Goal: Information Seeking & Learning: Learn about a topic

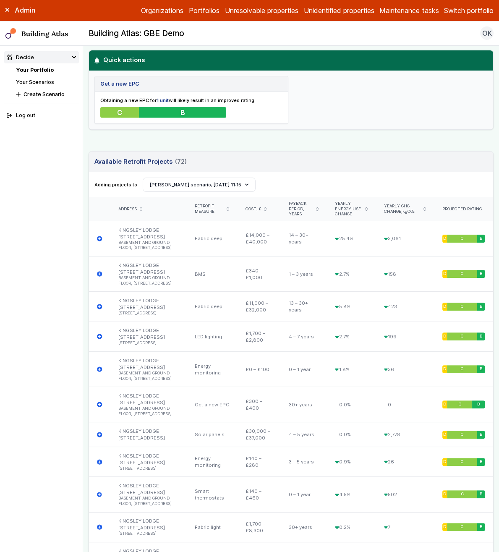
scroll to position [284, 0]
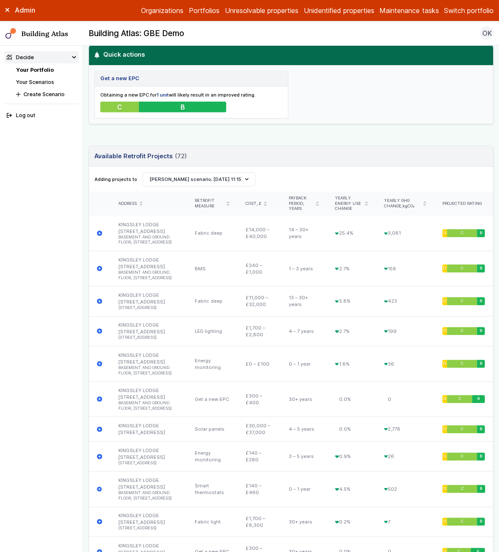
click at [126, 202] on span "Address" at bounding box center [127, 203] width 18 height 5
click at [125, 202] on span "Address" at bounding box center [127, 203] width 18 height 5
click at [290, 202] on span "Payback period, years" at bounding box center [301, 204] width 25 height 16
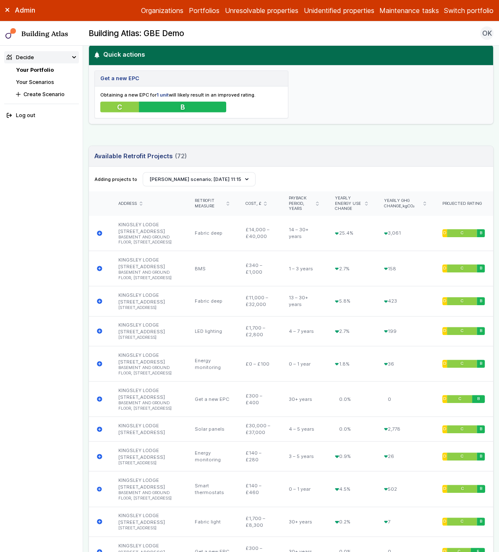
click at [290, 202] on span "Payback period, years" at bounding box center [301, 204] width 25 height 16
click at [344, 196] on span "Yearly energy use change" at bounding box center [348, 204] width 27 height 16
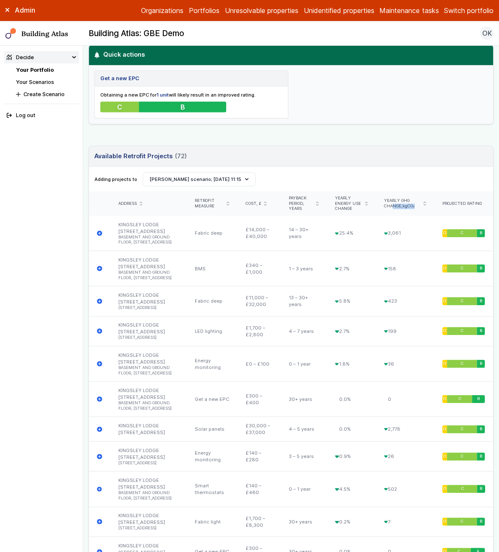
drag, startPoint x: 387, startPoint y: 197, endPoint x: 398, endPoint y: 209, distance: 16.7
click at [398, 209] on div "Yearly GHG change, kgCO₂" at bounding box center [405, 204] width 58 height 24
click at [459, 201] on div "Projected rating" at bounding box center [464, 203] width 43 height 5
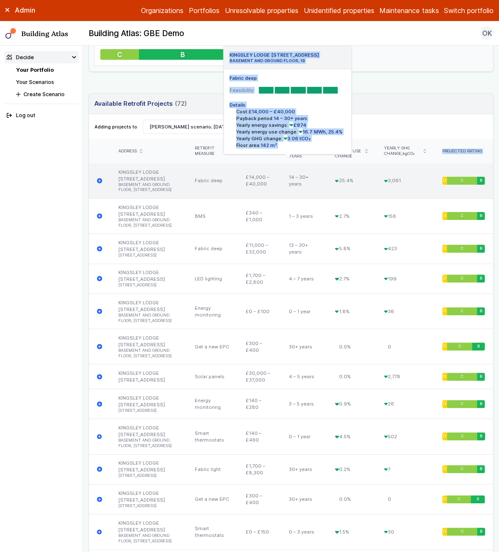
scroll to position [338, 0]
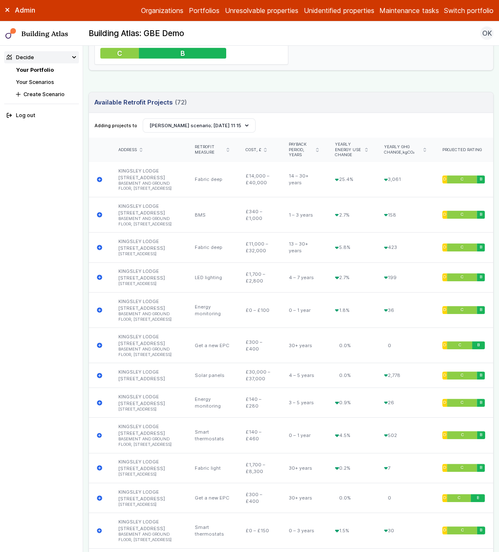
click at [200, 150] on span "Retrofit measure" at bounding box center [209, 149] width 29 height 11
click at [199, 149] on span "Retrofit measure" at bounding box center [209, 149] width 29 height 11
click at [198, 147] on span "Retrofit measure" at bounding box center [209, 149] width 29 height 11
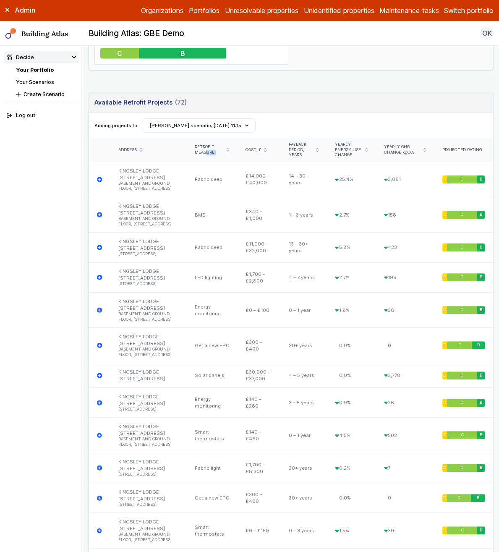
click at [198, 147] on span "Retrofit measure" at bounding box center [209, 149] width 29 height 11
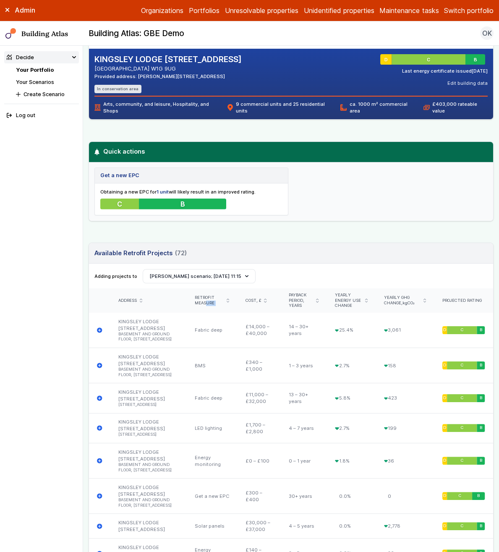
scroll to position [0, 0]
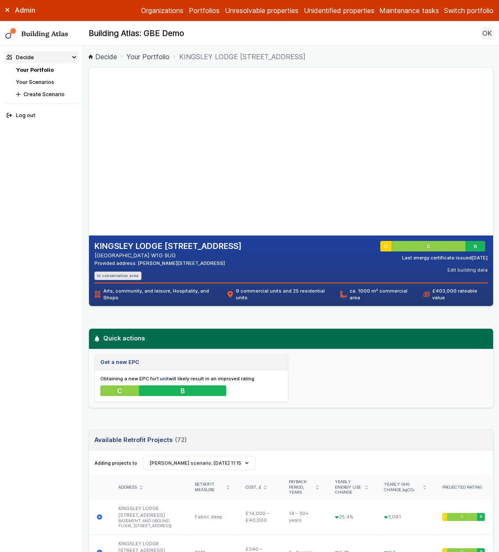
click at [356, 351] on div "Get a new EPC Obtaining a new EPC for 1 unit will likely result in an improved …" at bounding box center [291, 378] width 404 height 58
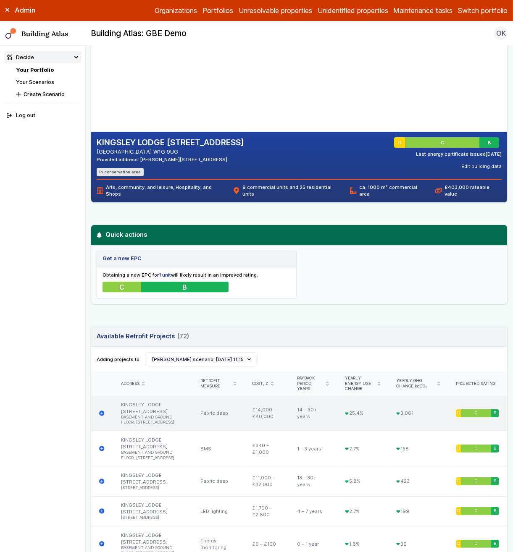
scroll to position [168, 0]
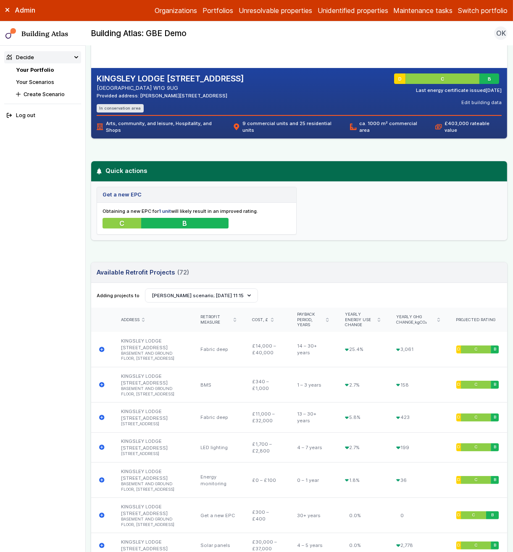
click at [24, 54] on div "Decide" at bounding box center [20, 57] width 27 height 8
click at [25, 54] on div "Decide" at bounding box center [20, 57] width 27 height 8
click at [32, 69] on link "Your Portfolio" at bounding box center [35, 70] width 38 height 6
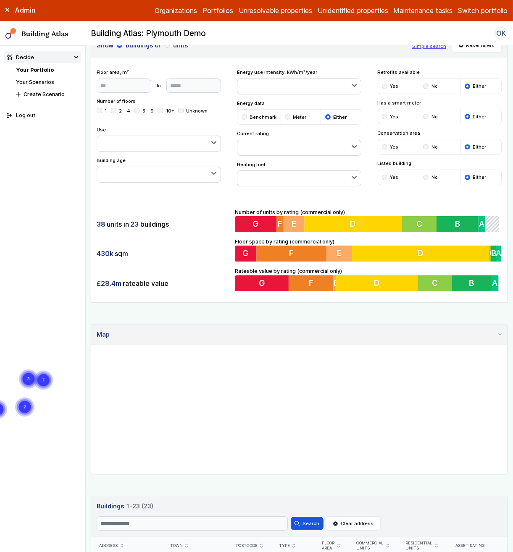
scroll to position [34, 0]
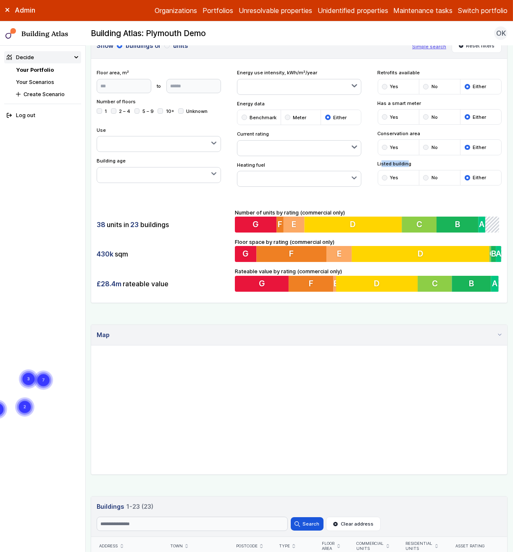
drag, startPoint x: 376, startPoint y: 161, endPoint x: 403, endPoint y: 161, distance: 26.5
click at [402, 161] on span "Listed building" at bounding box center [440, 163] width 124 height 7
click at [404, 162] on span "Listed building" at bounding box center [440, 163] width 124 height 7
drag, startPoint x: 406, startPoint y: 162, endPoint x: 366, endPoint y: 161, distance: 40.3
click at [366, 161] on div "Floor area, m² to Update Number of floors 1 2 – 4 5 – 9 10+ Unknown Use Arts, c…" at bounding box center [299, 128] width 416 height 118
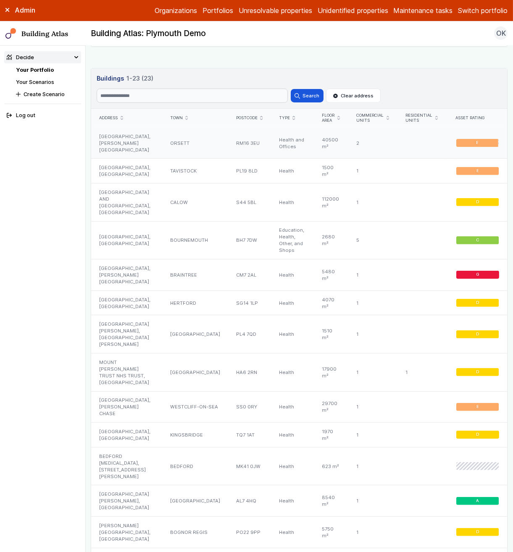
scroll to position [410, 0]
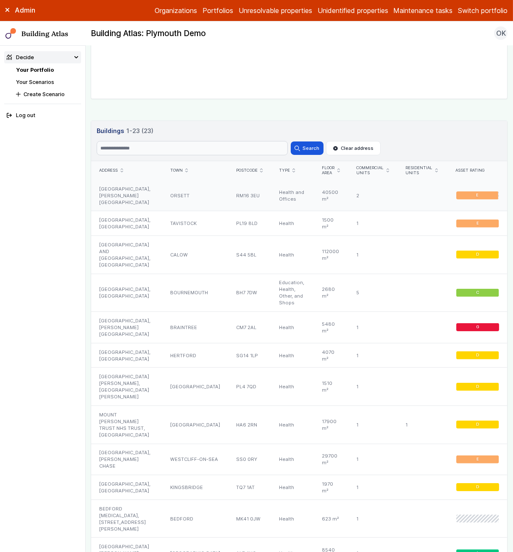
click at [126, 191] on div "[GEOGRAPHIC_DATA], [PERSON_NAME][GEOGRAPHIC_DATA]" at bounding box center [126, 195] width 71 height 31
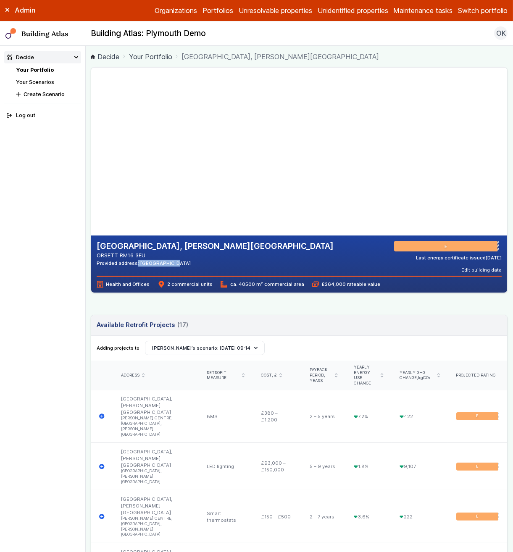
drag, startPoint x: 98, startPoint y: 263, endPoint x: 135, endPoint y: 264, distance: 37.4
click at [135, 264] on div "Provided address: [GEOGRAPHIC_DATA]" at bounding box center [215, 263] width 237 height 7
click at [140, 291] on div "[GEOGRAPHIC_DATA], [PERSON_NAME][GEOGRAPHIC_DATA] ORSETT RM16 3EU Provided addr…" at bounding box center [299, 264] width 416 height 57
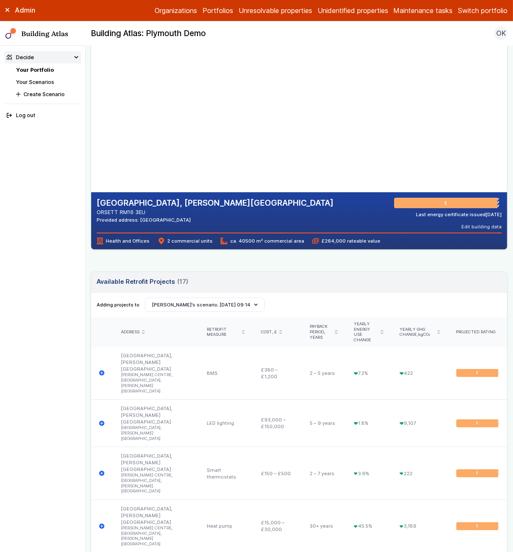
scroll to position [45, 0]
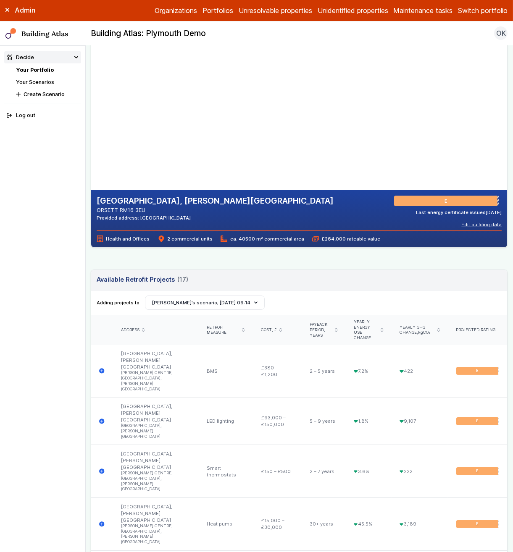
click at [486, 226] on button "Edit building data" at bounding box center [481, 224] width 40 height 7
click at [0, 0] on summary "[GEOGRAPHIC_DATA]" at bounding box center [0, 0] width 0 height 0
click at [0, 0] on button "Cancel" at bounding box center [0, 0] width 0 height 0
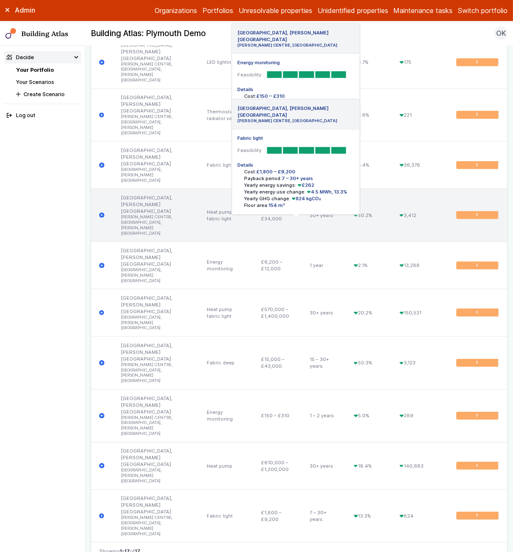
scroll to position [769, 0]
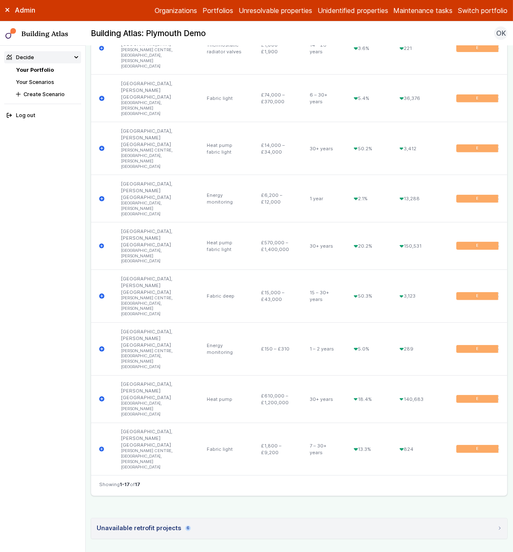
drag, startPoint x: 130, startPoint y: 459, endPoint x: 117, endPoint y: 457, distance: 13.2
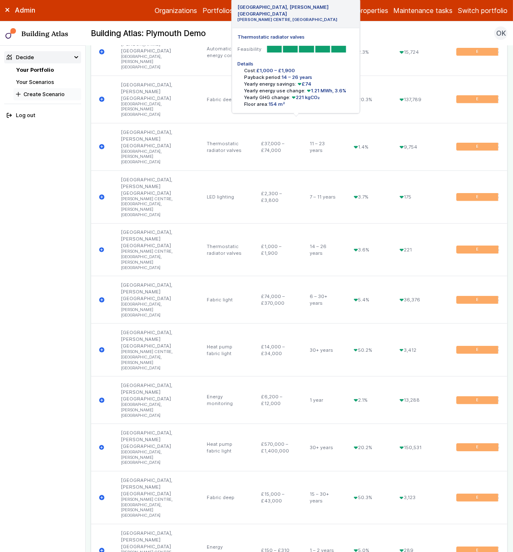
scroll to position [568, 0]
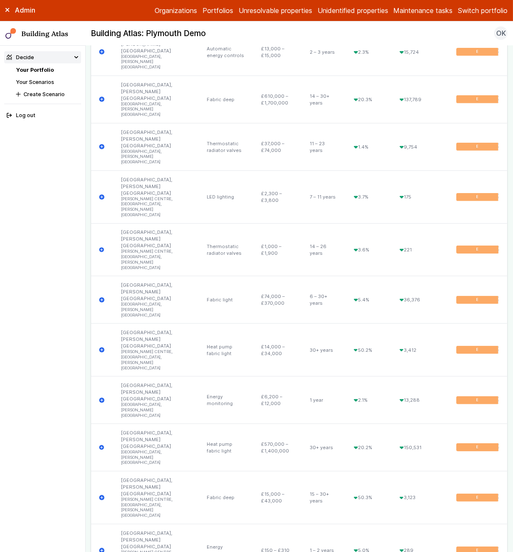
click at [37, 84] on link "Your Scenarios" at bounding box center [35, 82] width 38 height 6
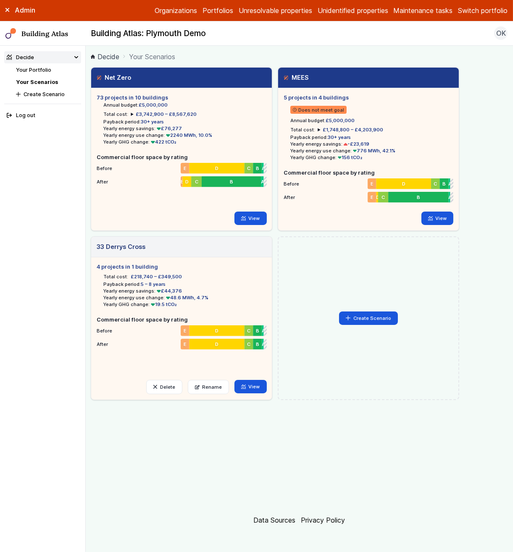
click at [486, 281] on div "Net Zero 73 projects in 10 buildings Annual budget: £5,000,000 Total cost: £3,7…" at bounding box center [299, 233] width 417 height 333
click at [282, 522] on link "Data Sources" at bounding box center [274, 520] width 42 height 8
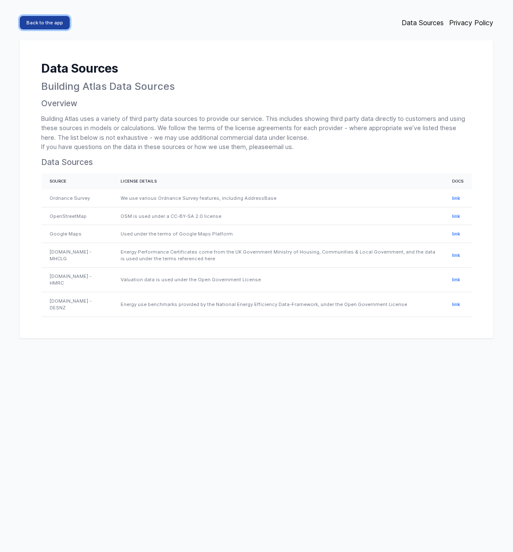
click at [49, 18] on link "Back to the app" at bounding box center [45, 22] width 50 height 13
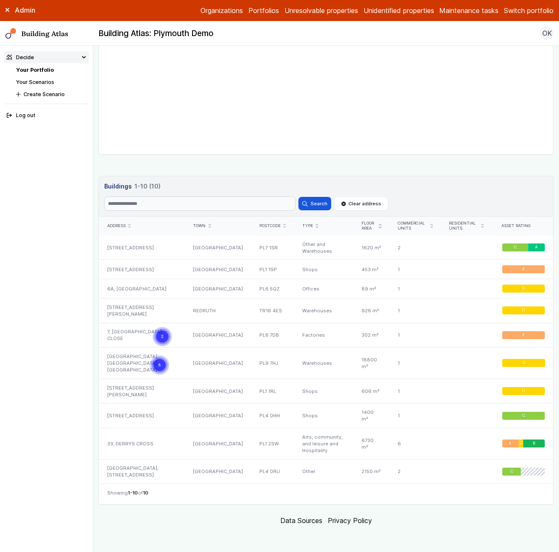
scroll to position [320, 0]
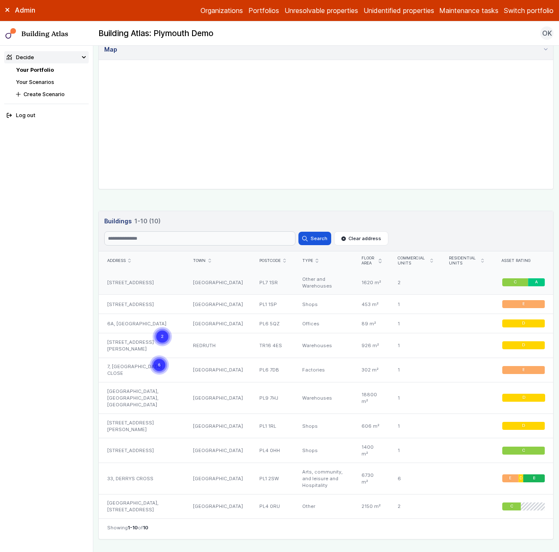
click at [130, 280] on div "[STREET_ADDRESS]" at bounding box center [142, 282] width 86 height 24
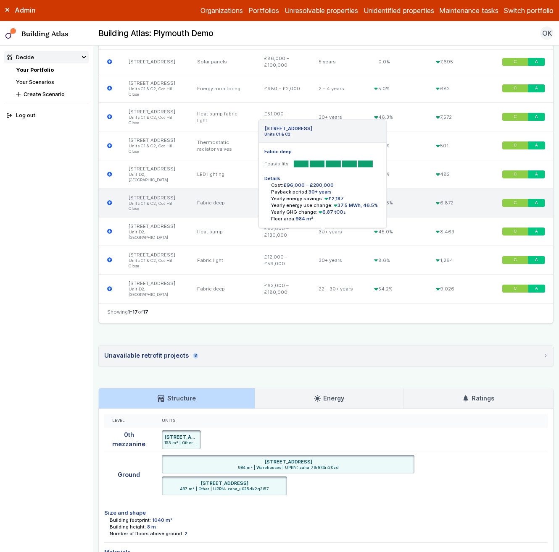
scroll to position [686, 0]
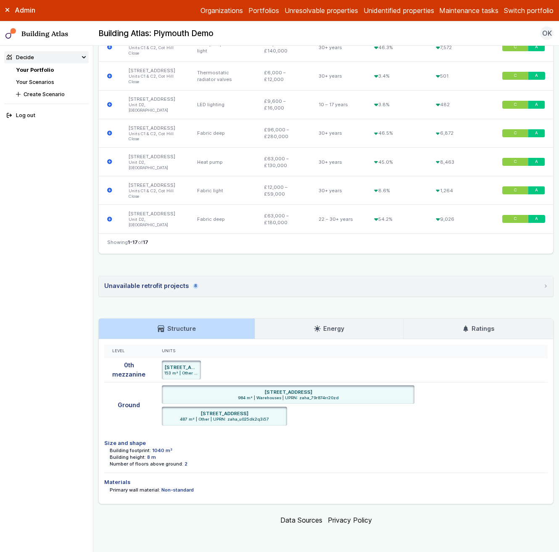
click at [320, 329] on h3 "Energy" at bounding box center [329, 328] width 30 height 9
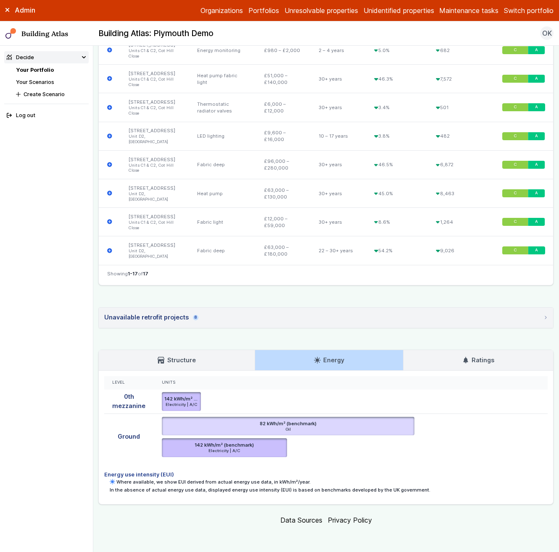
scroll to position [655, 0]
click at [296, 404] on ul "142 kWh/m² (benchmark) Electricity | A/C Unit D2, Cot Hill Close, Plymouth, PL7…" at bounding box center [351, 401] width 378 height 19
click at [203, 363] on link "Structure" at bounding box center [176, 360] width 155 height 20
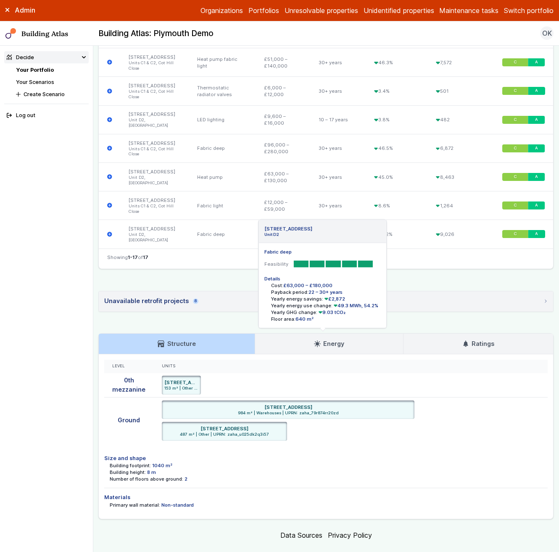
scroll to position [686, 0]
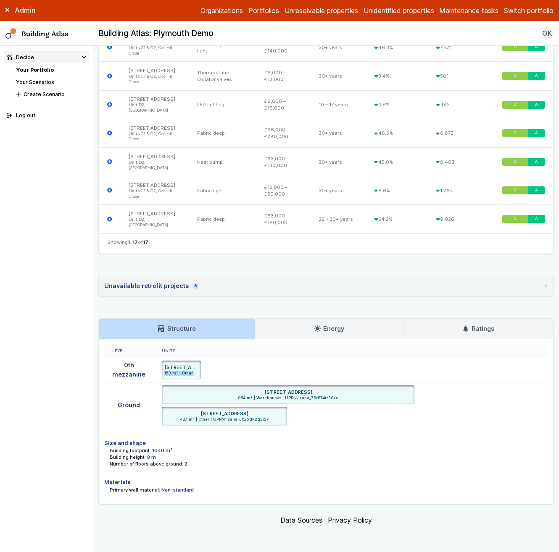
drag, startPoint x: 164, startPoint y: 369, endPoint x: 221, endPoint y: 374, distance: 56.9
click at [221, 374] on ul "UNIT D2, COT HILL CLOSE, PLYMOUTH PL7 1SD 153 m² | Other | UPRN: zaha_u025dk2q3…" at bounding box center [351, 370] width 378 height 19
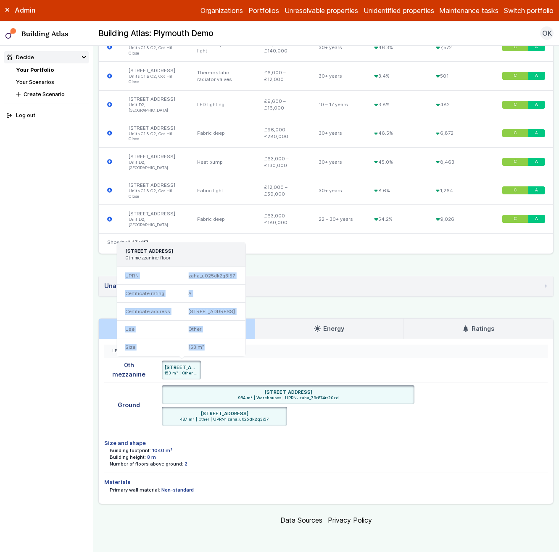
drag, startPoint x: 199, startPoint y: 346, endPoint x: 123, endPoint y: 257, distance: 117.0
click at [123, 267] on div "UPRN zaha_u025dk2q3i57 Certificate rating A Certificate address Unit D2, Cot Hi…" at bounding box center [181, 311] width 128 height 89
copy div "UPRN zaha_u025dk2q3i57 Certificate rating A Certificate address Unit D2, Cot Hi…"
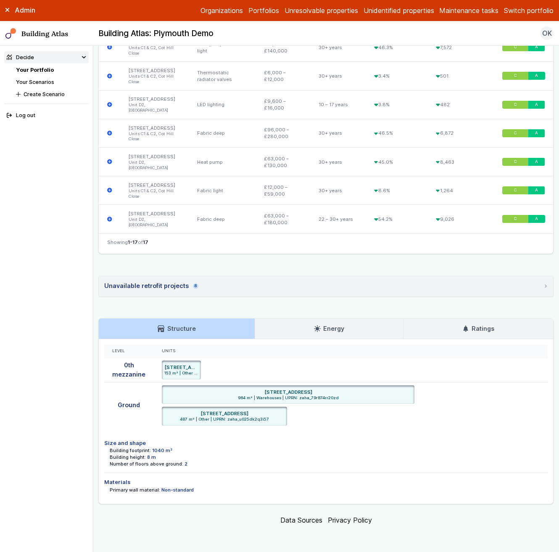
click at [143, 285] on div "Unavailable retrofit projects 8" at bounding box center [151, 285] width 94 height 9
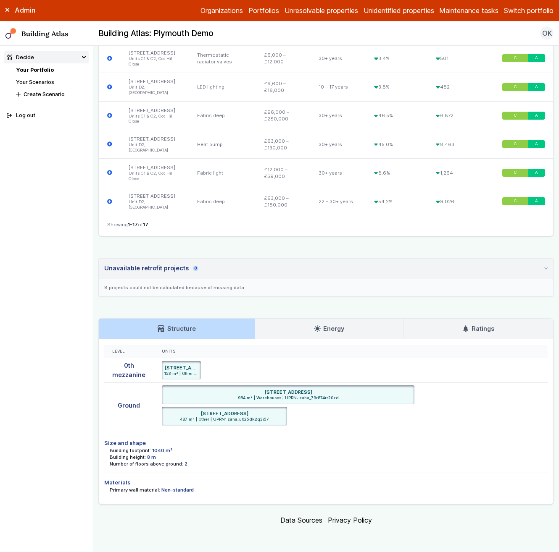
click at [143, 273] on div "Unavailable retrofit projects 8" at bounding box center [151, 268] width 94 height 9
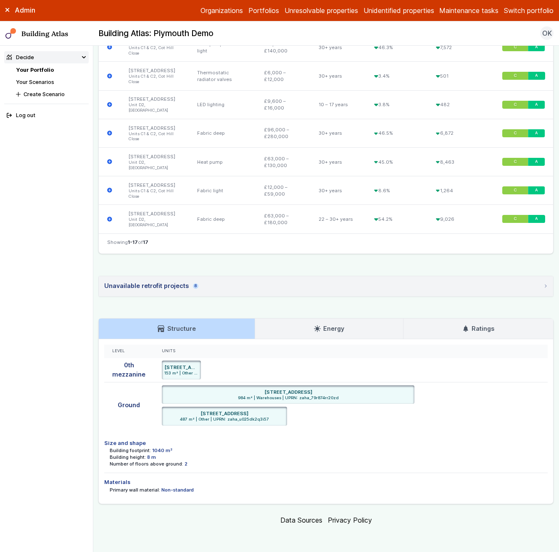
click at [117, 293] on summary "Unavailable retrofit projects 8" at bounding box center [326, 286] width 454 height 20
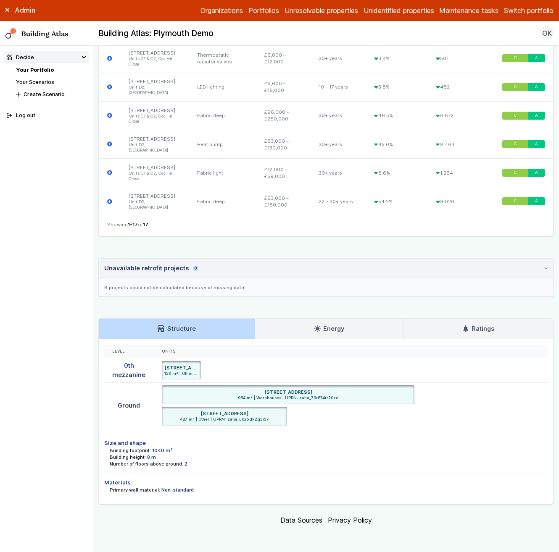
click at [128, 273] on div "Unavailable retrofit projects 8" at bounding box center [151, 268] width 94 height 9
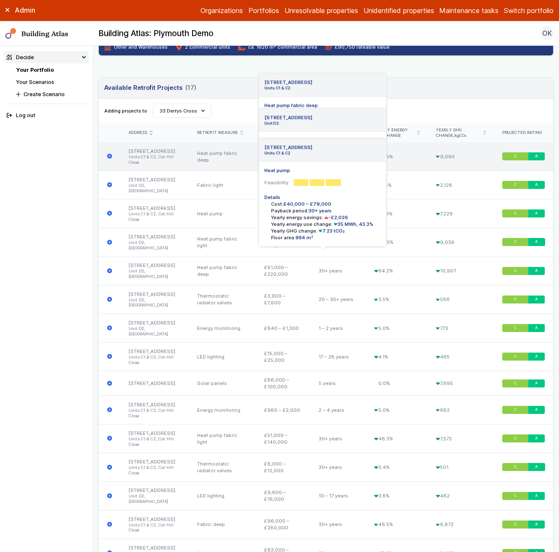
scroll to position [189, 0]
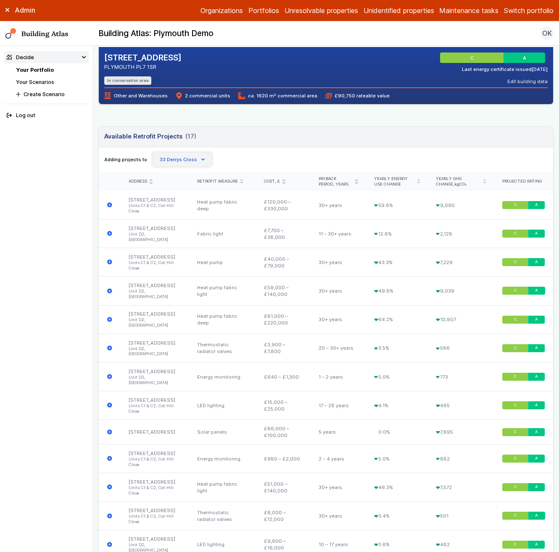
click at [201, 158] on icon "button" at bounding box center [202, 159] width 3 height 3
click at [314, 155] on div "Adding projects to Create Scenario 33 Derrys Cross 33 Derrys Cross" at bounding box center [325, 159] width 443 height 14
click at [242, 144] on header "Available Retrofit Projects 17 (17) Loading" at bounding box center [326, 137] width 454 height 21
click at [248, 154] on div "Adding projects to Create Scenario 33 Derrys Cross 33 Derrys Cross" at bounding box center [325, 159] width 443 height 14
click at [273, 144] on header "Available Retrofit Projects 17 (17) Loading" at bounding box center [326, 137] width 454 height 21
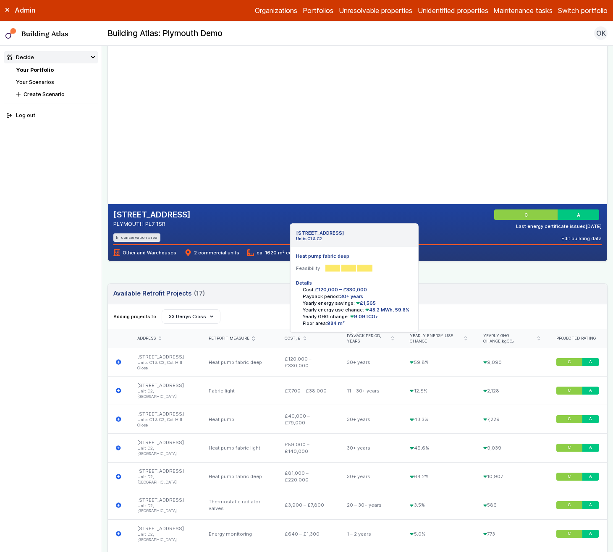
scroll to position [80, 0]
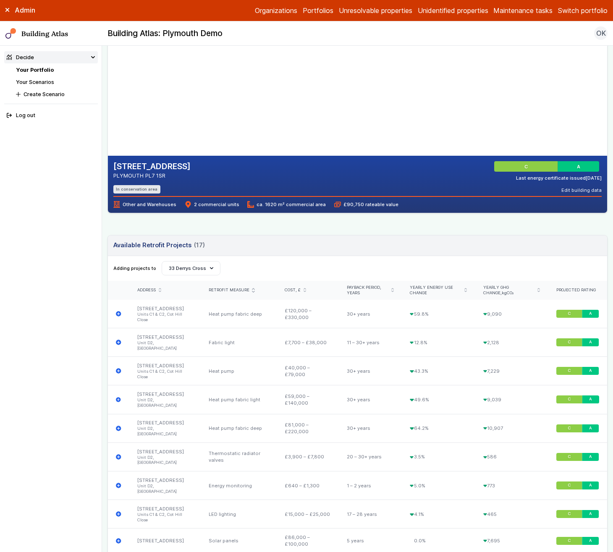
click at [512, 223] on div "4A, COT HILL CLOSE PLYMOUTH PL7 1SR In conservation area C A Last energy certif…" at bounding box center [358, 520] width 500 height 1066
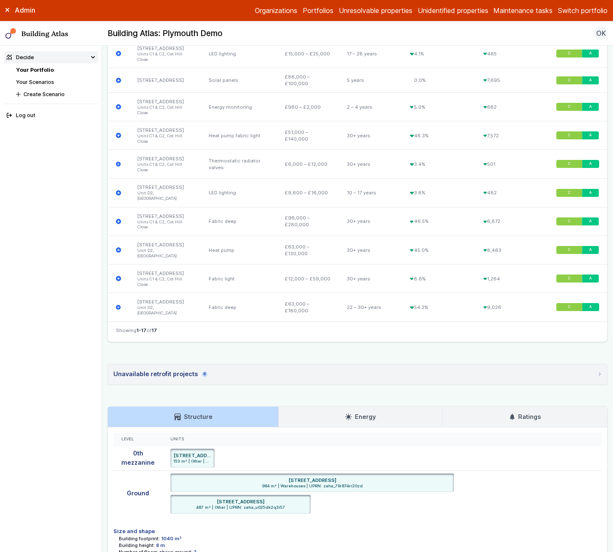
scroll to position [585, 0]
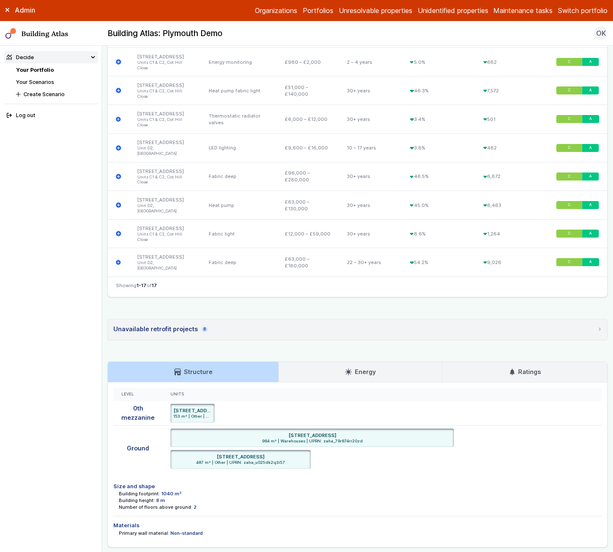
click at [386, 362] on link "Energy" at bounding box center [360, 372] width 163 height 20
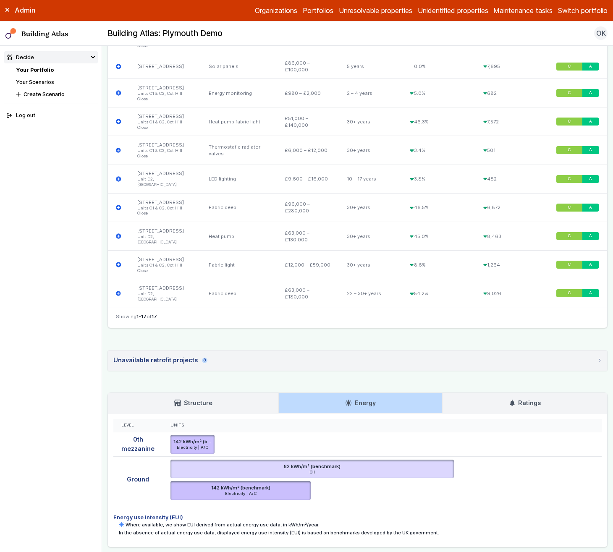
click at [485, 393] on link "Ratings" at bounding box center [525, 403] width 165 height 20
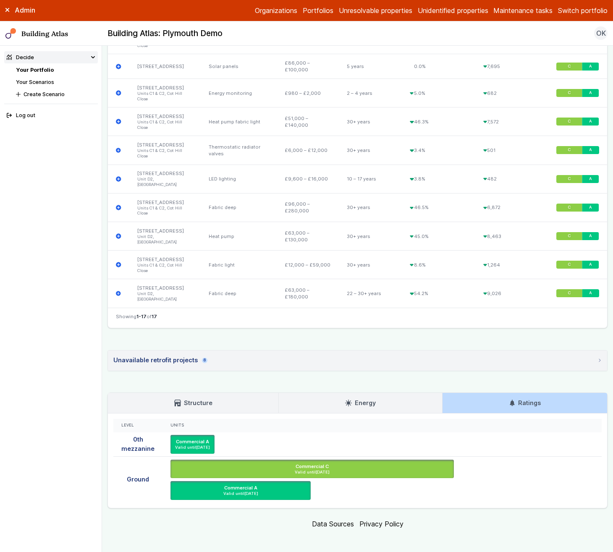
scroll to position [515, 0]
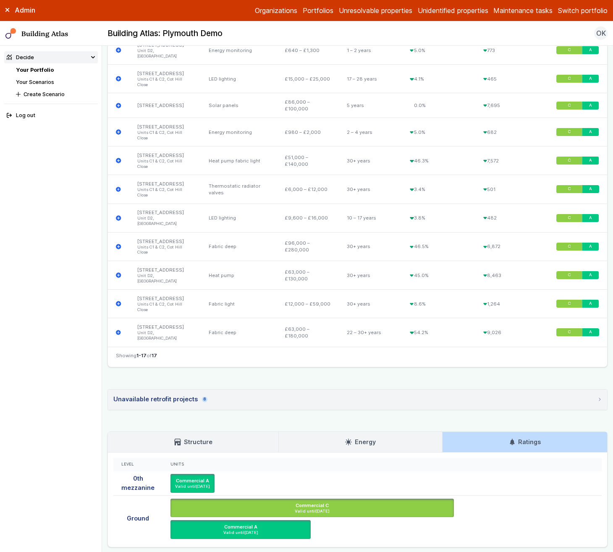
click at [346, 438] on h3 "Energy" at bounding box center [360, 442] width 30 height 9
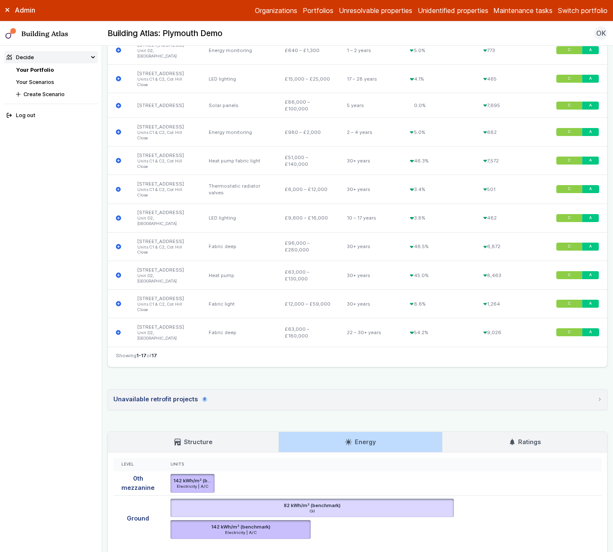
click at [213, 432] on link "Structure" at bounding box center [193, 442] width 171 height 20
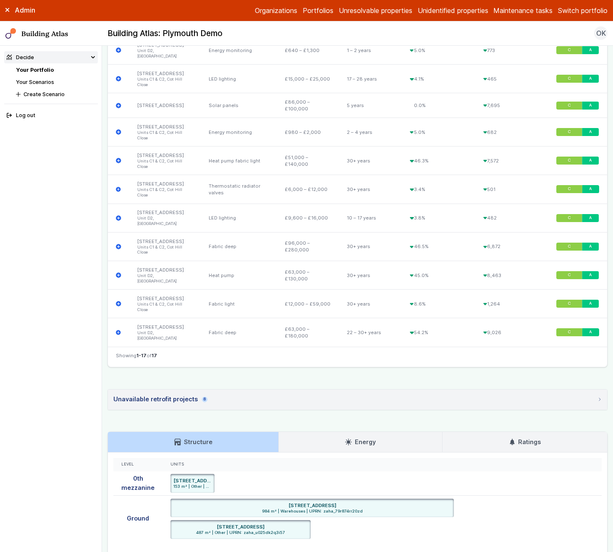
click at [354, 432] on link "Energy" at bounding box center [360, 442] width 163 height 20
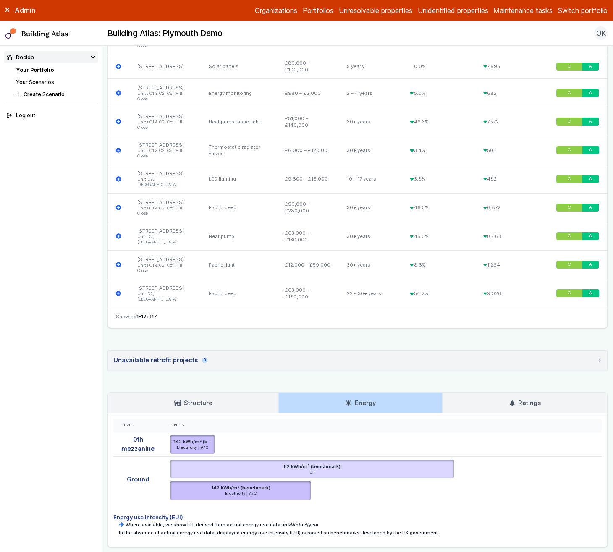
scroll to position [553, 0]
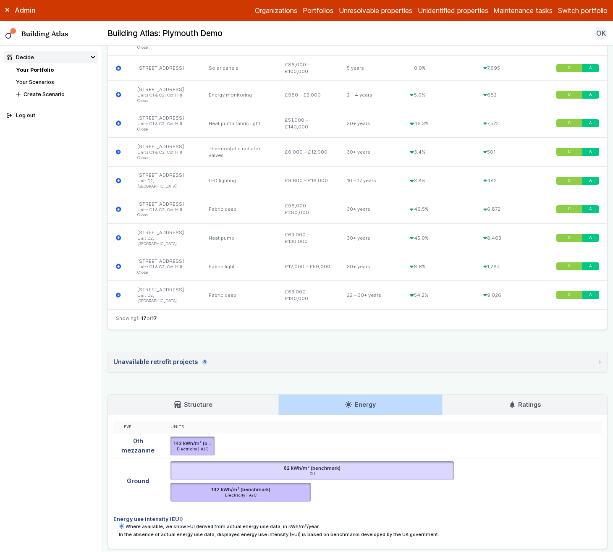
click at [271, 395] on link "Structure" at bounding box center [193, 405] width 171 height 20
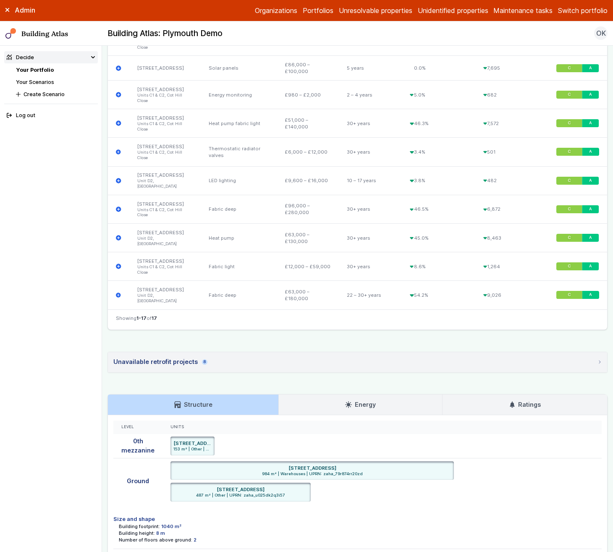
click at [346, 402] on icon at bounding box center [348, 405] width 7 height 7
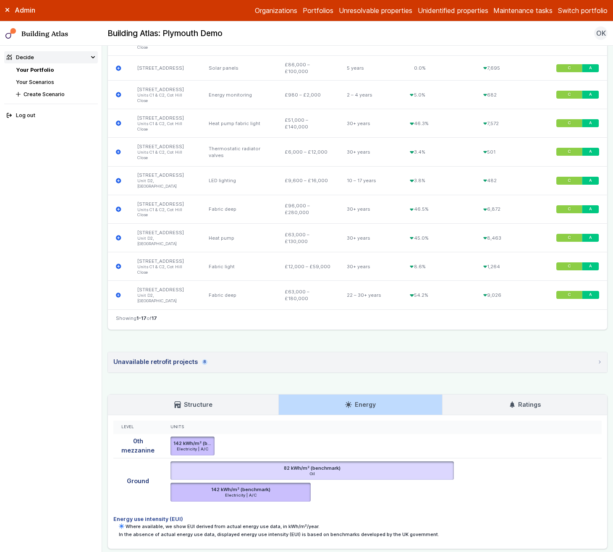
click at [510, 402] on icon at bounding box center [512, 405] width 5 height 6
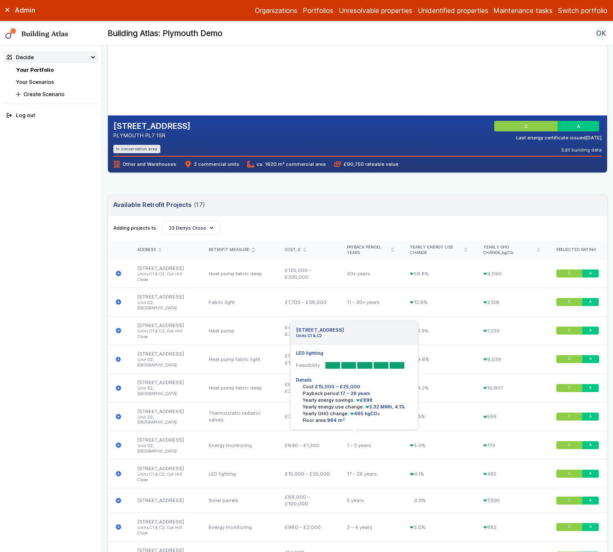
scroll to position [5, 0]
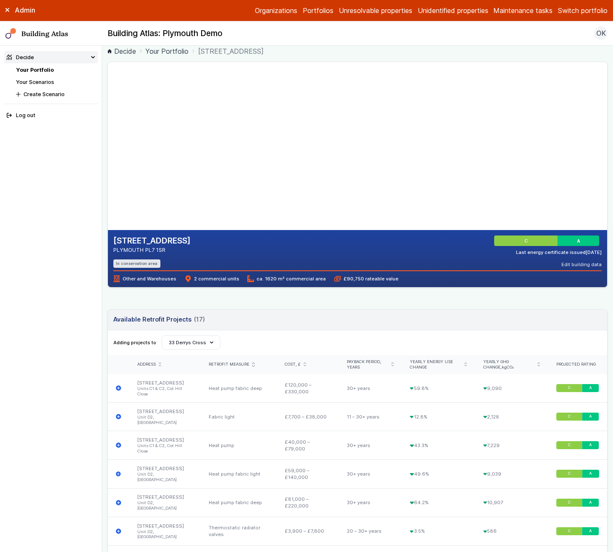
click at [289, 52] on ol "Decide Your Portfolio 4A, COT HILL CLOSE" at bounding box center [358, 51] width 500 height 10
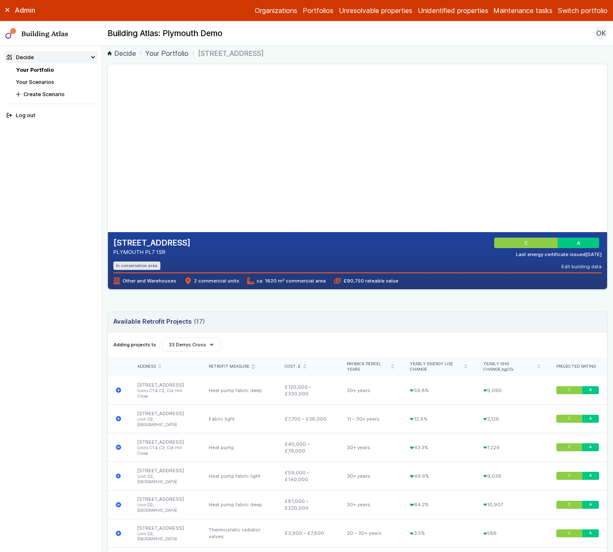
scroll to position [0, 0]
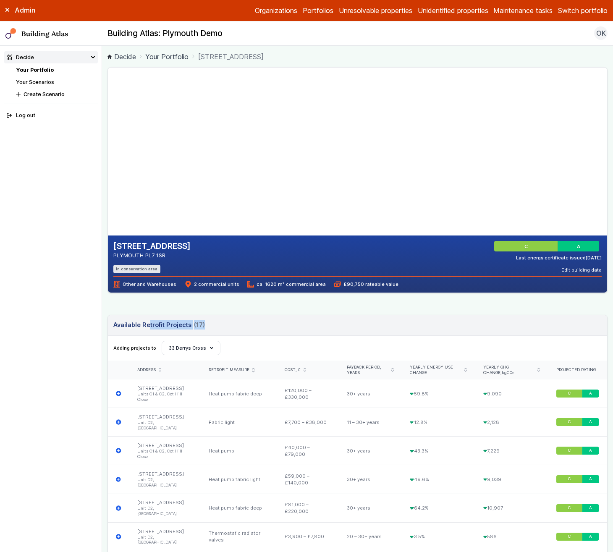
drag, startPoint x: 116, startPoint y: 326, endPoint x: 207, endPoint y: 330, distance: 91.2
click at [207, 330] on header "Available Retrofit Projects 17 (17) Loading" at bounding box center [357, 325] width 499 height 21
click at [144, 325] on h3 "Available Retrofit Projects 17 (17)" at bounding box center [159, 324] width 92 height 9
click at [151, 325] on h3 "Available Retrofit Projects 17 (17)" at bounding box center [159, 324] width 92 height 9
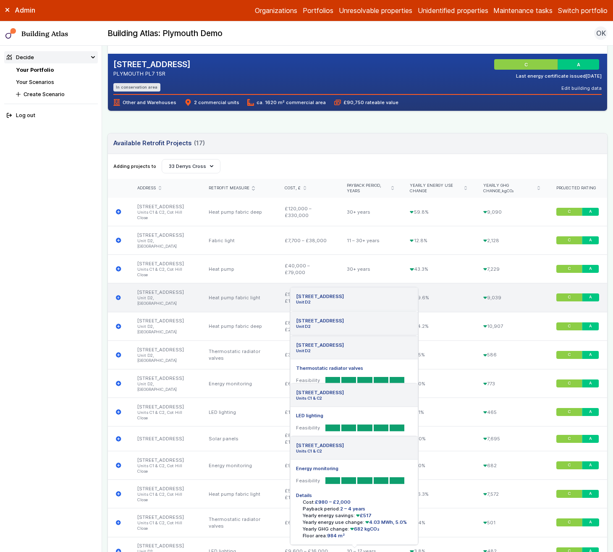
scroll to position [57, 0]
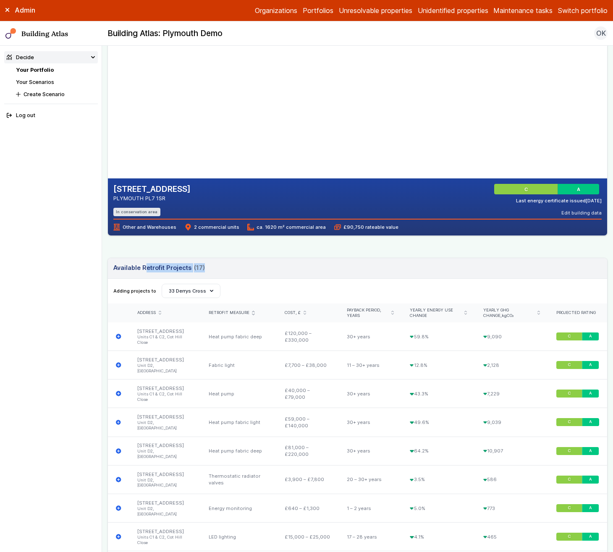
drag, startPoint x: 308, startPoint y: 266, endPoint x: 107, endPoint y: 268, distance: 201.2
click at [107, 268] on main "Decide Your Portfolio 4A, COT HILL CLOSE 4A, COT HILL CLOSE PLYMOUTH PL7 1SR In…" at bounding box center [357, 299] width 511 height 507
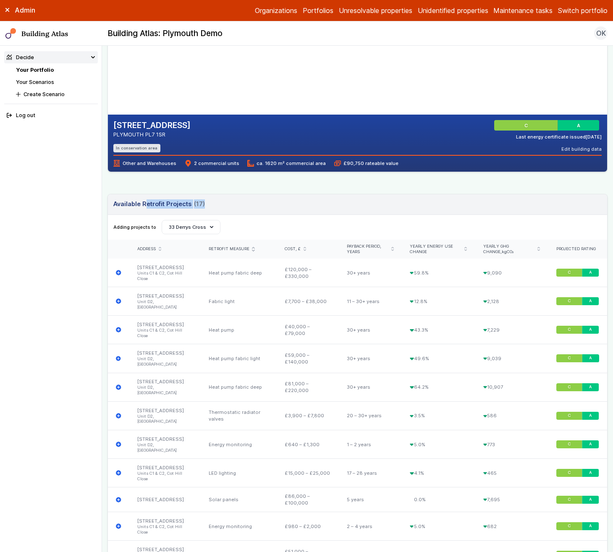
scroll to position [117, 0]
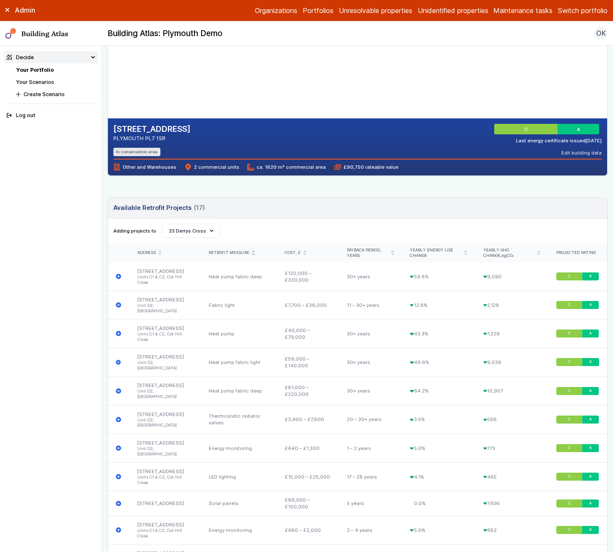
click at [163, 184] on div "4A, COT HILL CLOSE PLYMOUTH PL7 1SR In conservation area C A Last energy certif…" at bounding box center [358, 448] width 500 height 996
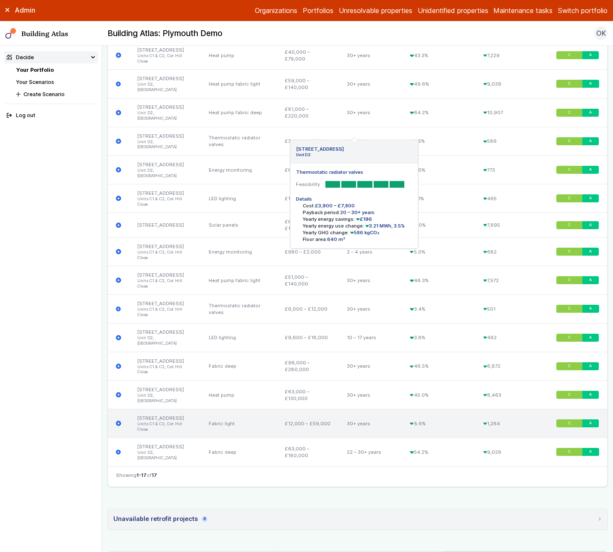
scroll to position [515, 0]
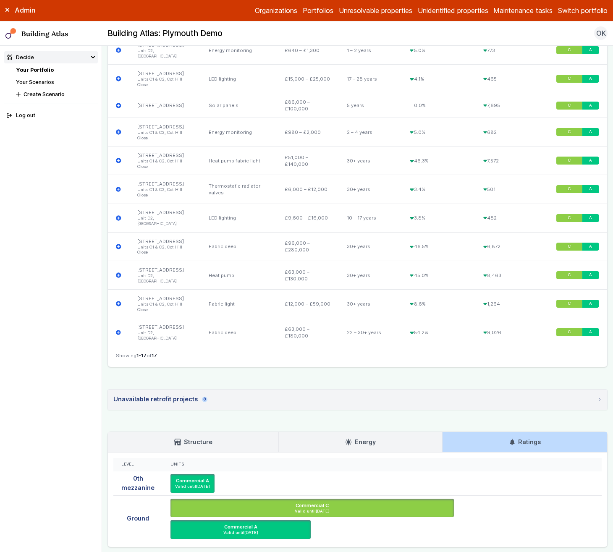
click at [38, 83] on link "Your Scenarios" at bounding box center [35, 82] width 38 height 6
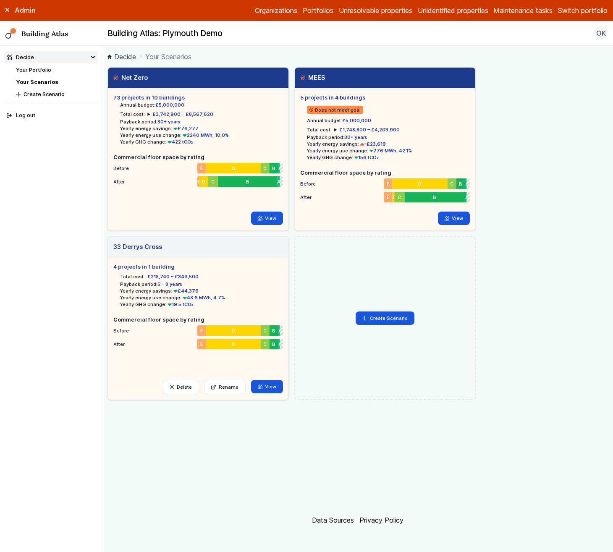
drag, startPoint x: 142, startPoint y: 118, endPoint x: 208, endPoint y: 144, distance: 71.6
click at [208, 144] on ul "73 projects in 10 buildings Annual budget: £5,000,000 Total cost: £3,742,900 – …" at bounding box center [198, 148] width 170 height 108
drag, startPoint x: 295, startPoint y: 117, endPoint x: 427, endPoint y: 153, distance: 136.8
click at [427, 153] on div "5 projects in 4 buildings Does not meet goal Annual budget: £5,000,000 Total co…" at bounding box center [385, 159] width 181 height 142
click at [444, 156] on li "Yearly GHG change: 156 tCO₂" at bounding box center [388, 157] width 163 height 7
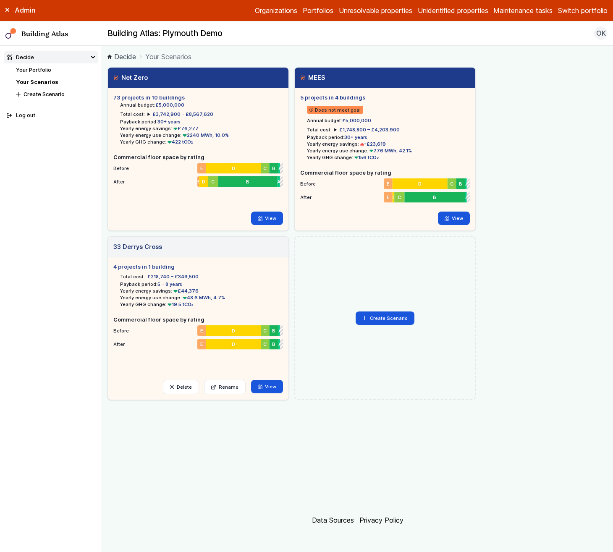
drag, startPoint x: 176, startPoint y: 126, endPoint x: 209, endPoint y: 128, distance: 33.2
click at [209, 128] on li "Yearly energy savings: £76,277" at bounding box center [201, 128] width 163 height 7
drag, startPoint x: 247, startPoint y: 136, endPoint x: 180, endPoint y: 135, distance: 66.8
click at [180, 135] on li "Yearly energy use change: 2240 MWh, 10.0%" at bounding box center [201, 135] width 163 height 7
click at [214, 144] on li "Yearly GHG change: 422 tCO₂" at bounding box center [201, 142] width 163 height 7
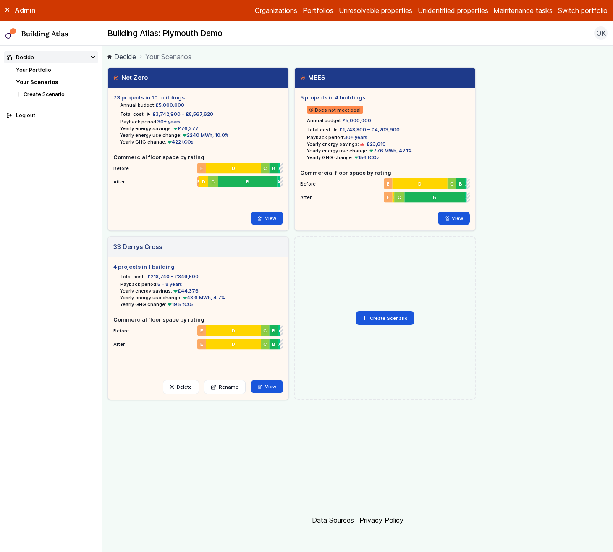
drag, startPoint x: 237, startPoint y: 133, endPoint x: 174, endPoint y: 134, distance: 63.0
click at [174, 134] on li "Yearly energy use change: 2240 MWh, 10.0%" at bounding box center [201, 135] width 163 height 7
click at [228, 137] on li "Yearly energy use change: 2240 MWh, 10.0%" at bounding box center [201, 135] width 163 height 7
click at [31, 67] on link "Your Portfolio" at bounding box center [33, 70] width 35 height 6
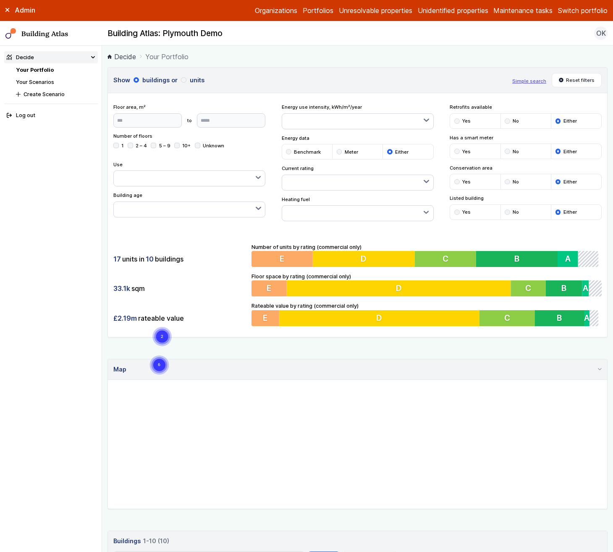
click at [512, 80] on button "Simple search" at bounding box center [529, 81] width 34 height 7
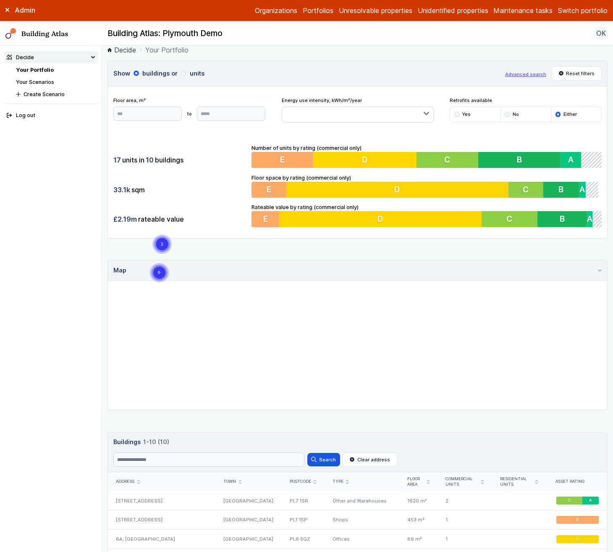
scroll to position [83, 0]
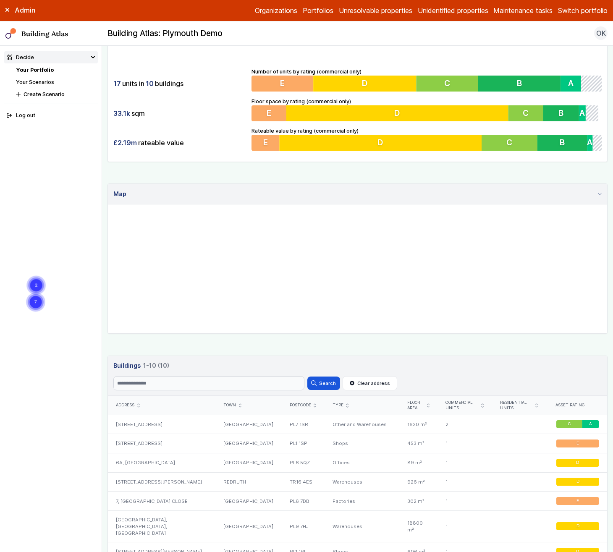
drag, startPoint x: 503, startPoint y: 258, endPoint x: 436, endPoint y: 286, distance: 73.2
click at [108, 205] on gmp-map "7 2" at bounding box center [108, 205] width 0 height 0
drag, startPoint x: 416, startPoint y: 259, endPoint x: 423, endPoint y: 277, distance: 19.2
click at [108, 205] on gmp-map "2 4" at bounding box center [108, 205] width 0 height 0
click at [172, 417] on div "4A, COT HILL CLOSE" at bounding box center [162, 424] width 108 height 19
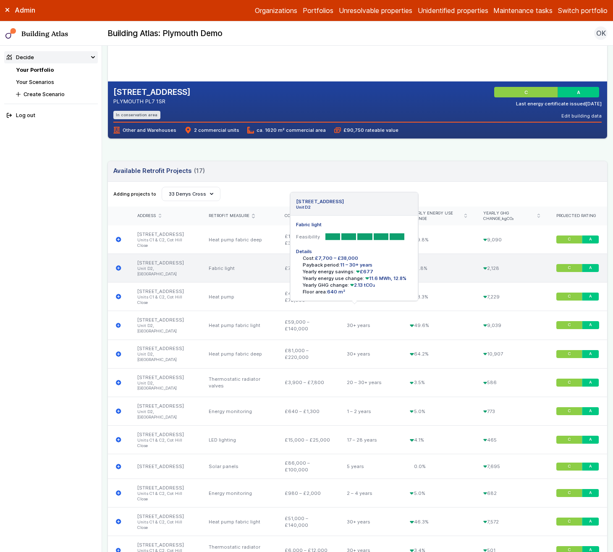
scroll to position [177, 0]
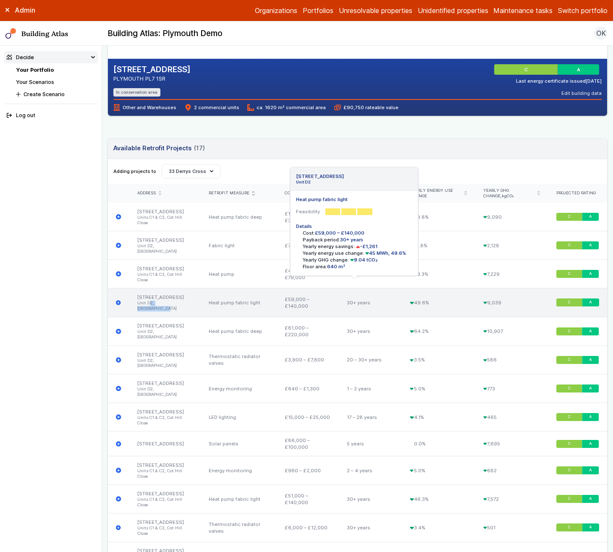
drag, startPoint x: 182, startPoint y: 297, endPoint x: 149, endPoint y: 297, distance: 33.2
click at [149, 301] on li "Unit D2, Cot Hill Close" at bounding box center [164, 306] width 55 height 11
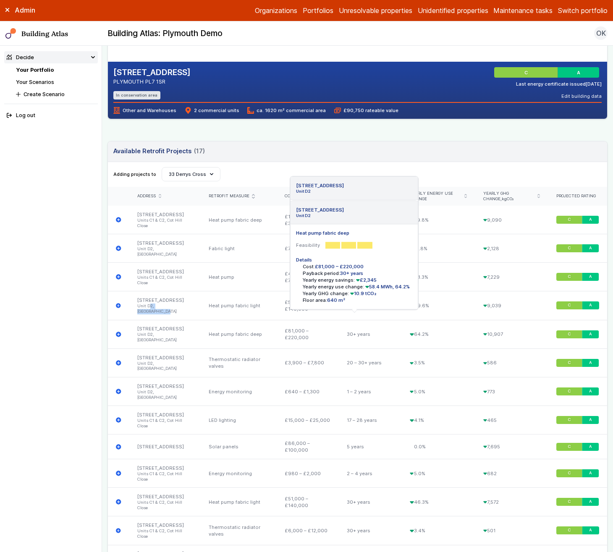
scroll to position [0, 0]
